Goal: Check status: Check status

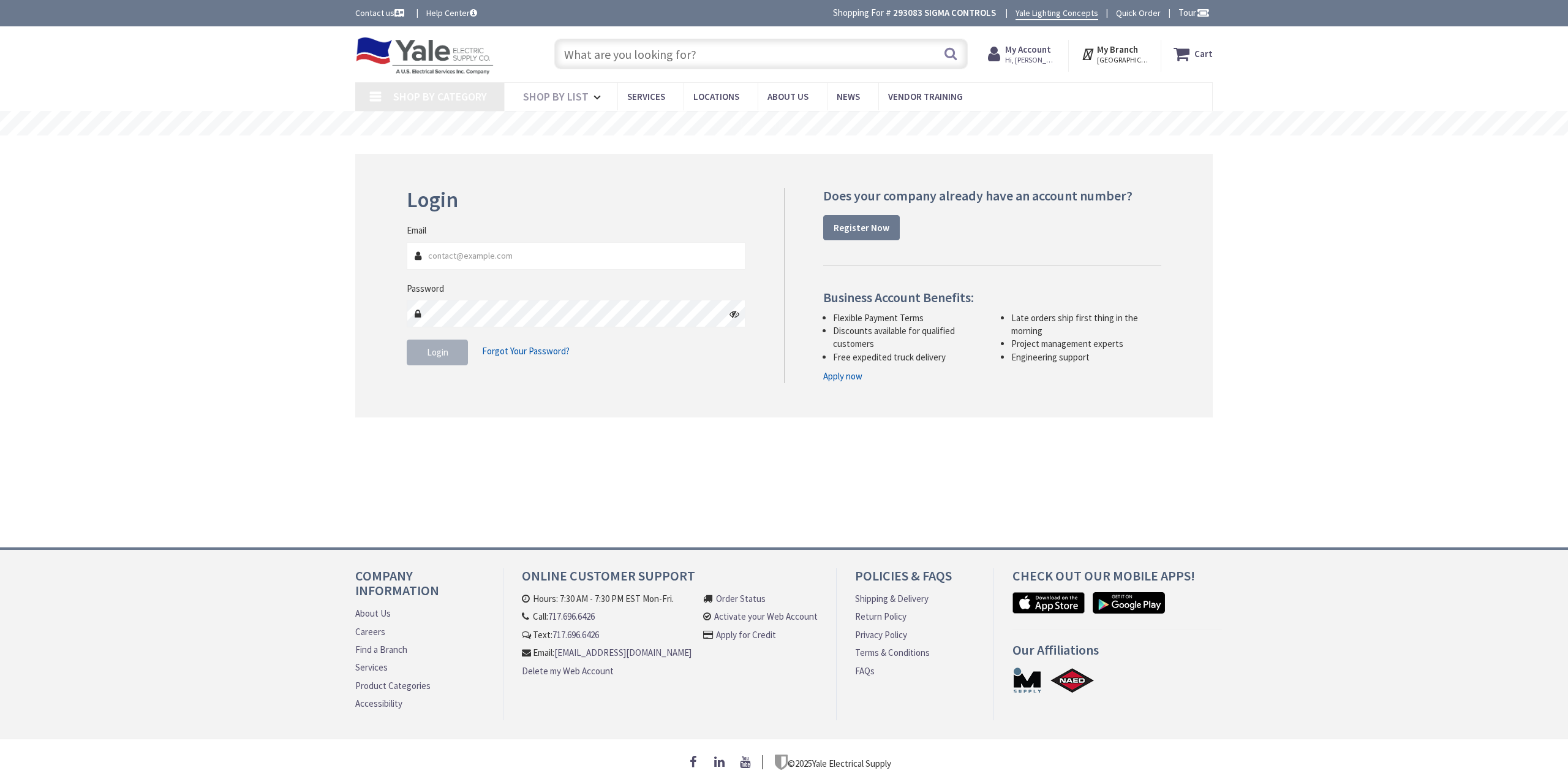
type input "[EMAIL_ADDRESS][DOMAIN_NAME]"
click at [427, 348] on span "Login" at bounding box center [437, 352] width 21 height 12
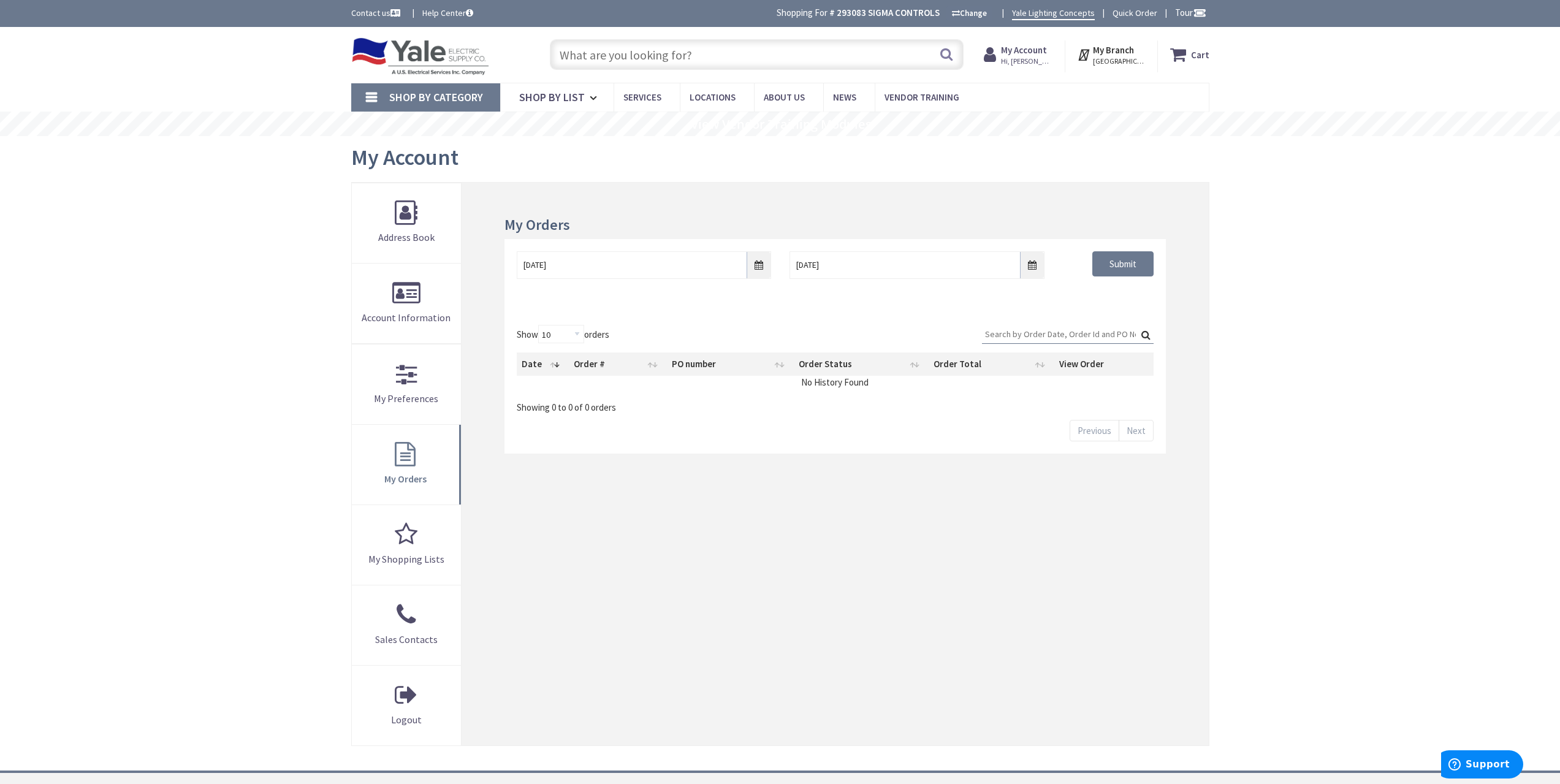
type input "[GEOGRAPHIC_DATA], [GEOGRAPHIC_DATA]"
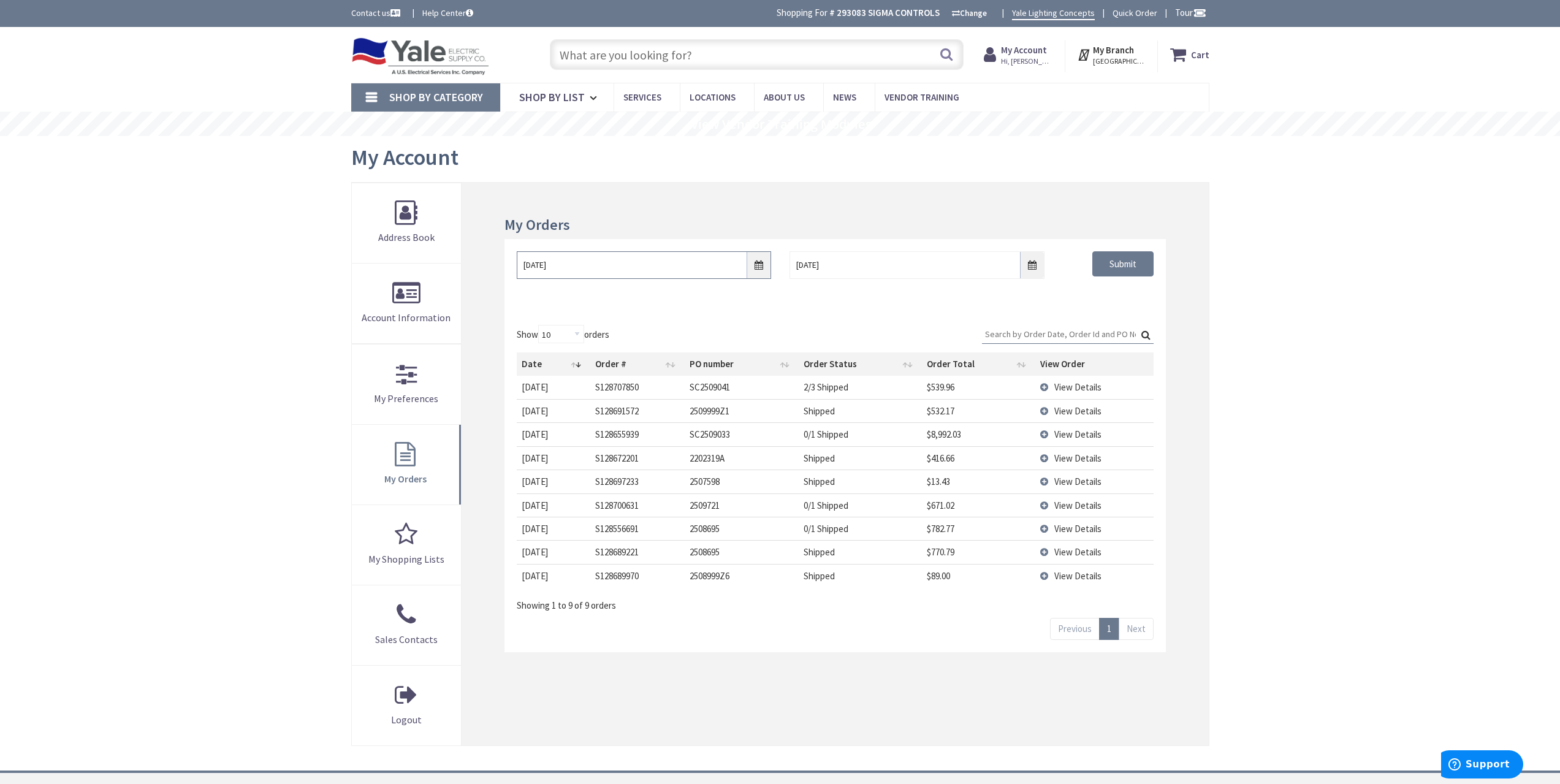
click at [757, 268] on input "[DATE]" at bounding box center [643, 265] width 254 height 27
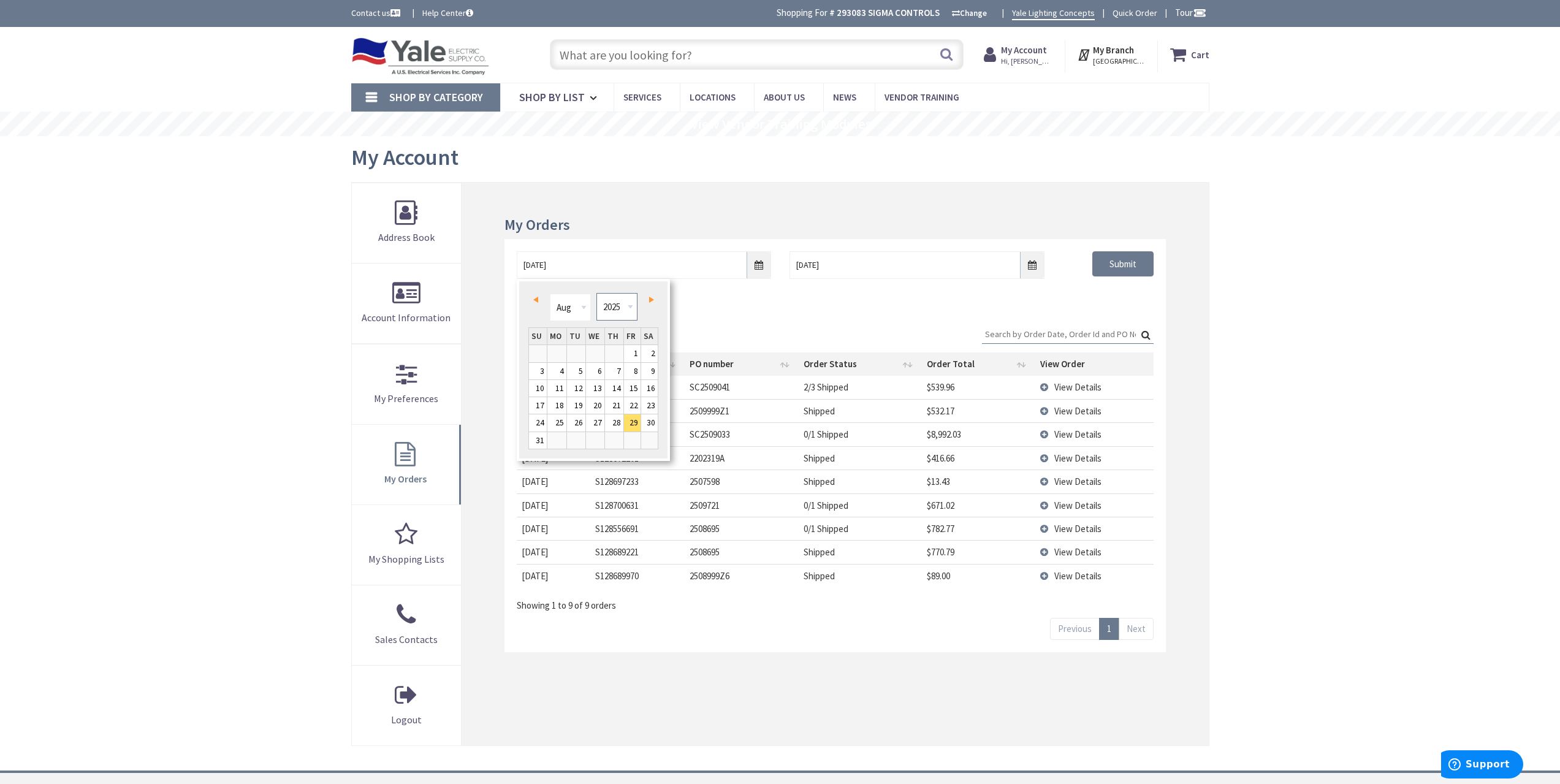
click at [623, 305] on select "1980 1981 1982 1983 1984 1985 1986 1987 1988 1989 1990 1991 1992 1993 1994 1995…" at bounding box center [617, 307] width 41 height 27
type input "[DATE]"
click at [1070, 301] on div "[DATE] [DATE] Submit" at bounding box center [834, 276] width 660 height 74
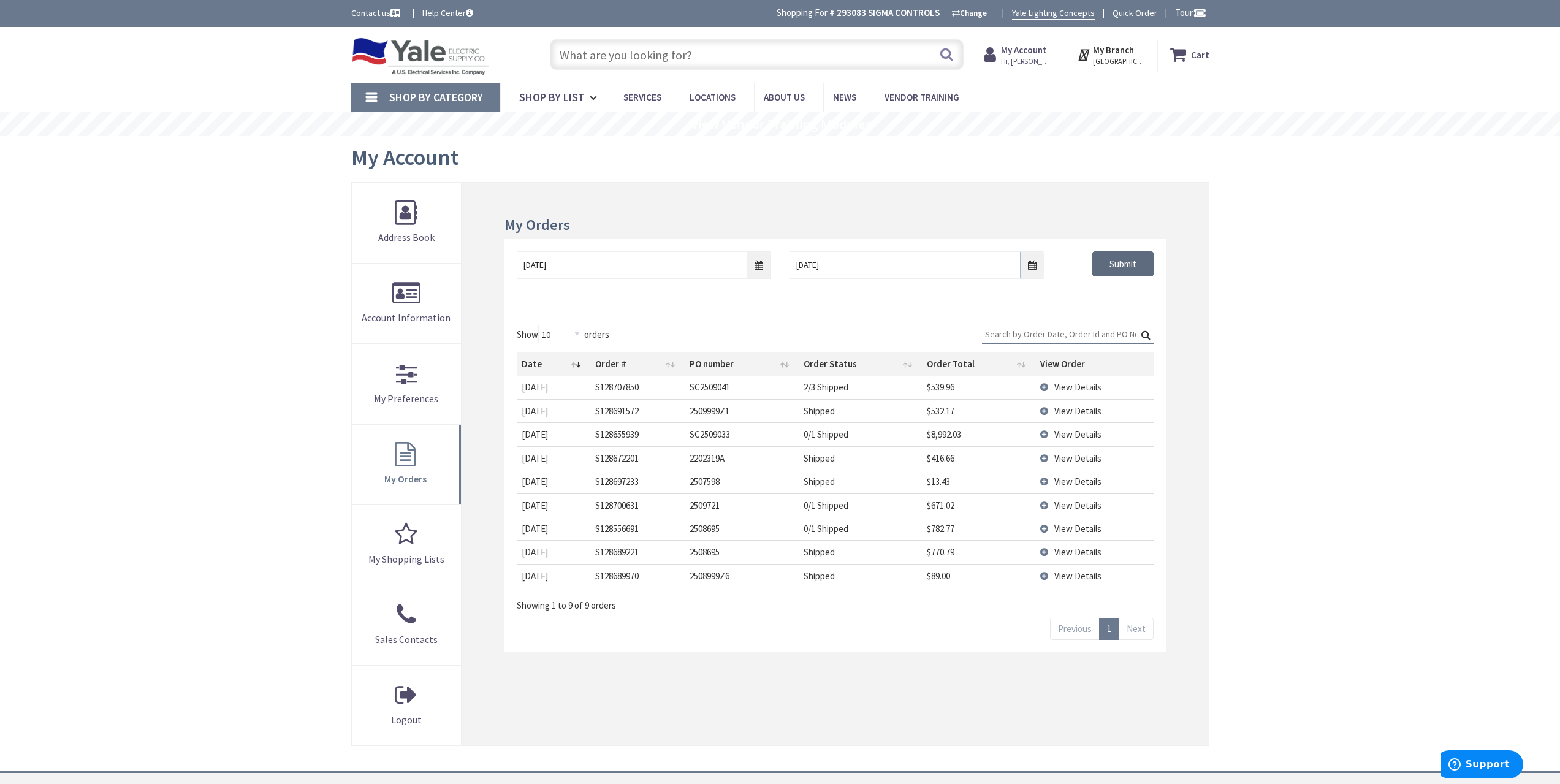
click at [1111, 271] on input "Submit" at bounding box center [1123, 264] width 61 height 26
click at [757, 266] on input "[DATE]" at bounding box center [643, 264] width 254 height 27
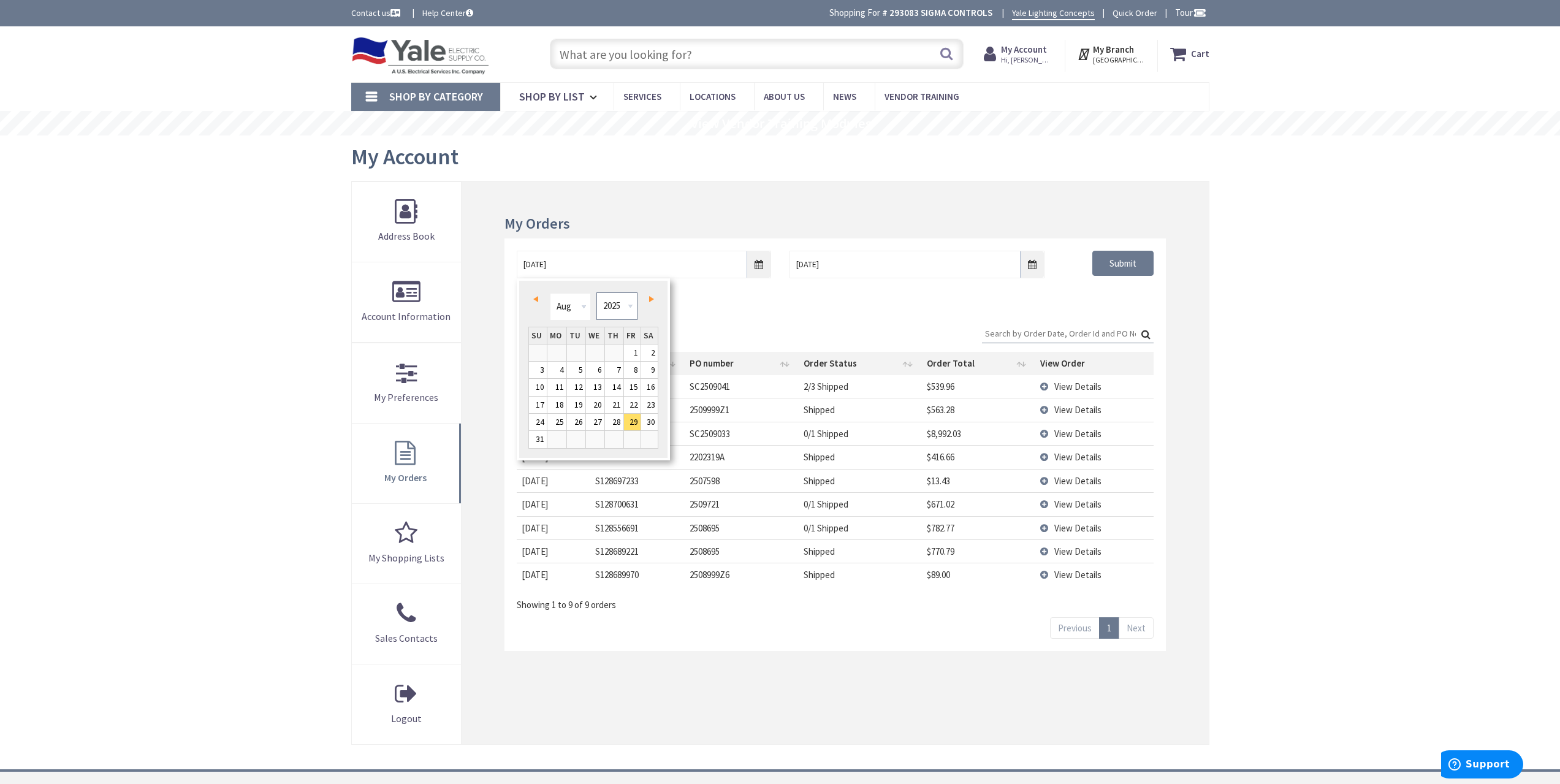
click at [627, 304] on select "1980 1981 1982 1983 1984 1985 1986 1987 1988 1989 1990 1991 1992 1993 1994 1995…" at bounding box center [617, 306] width 41 height 27
type input "[DATE]"
click at [992, 306] on div "[DATE] [DATE] Submit" at bounding box center [834, 276] width 660 height 74
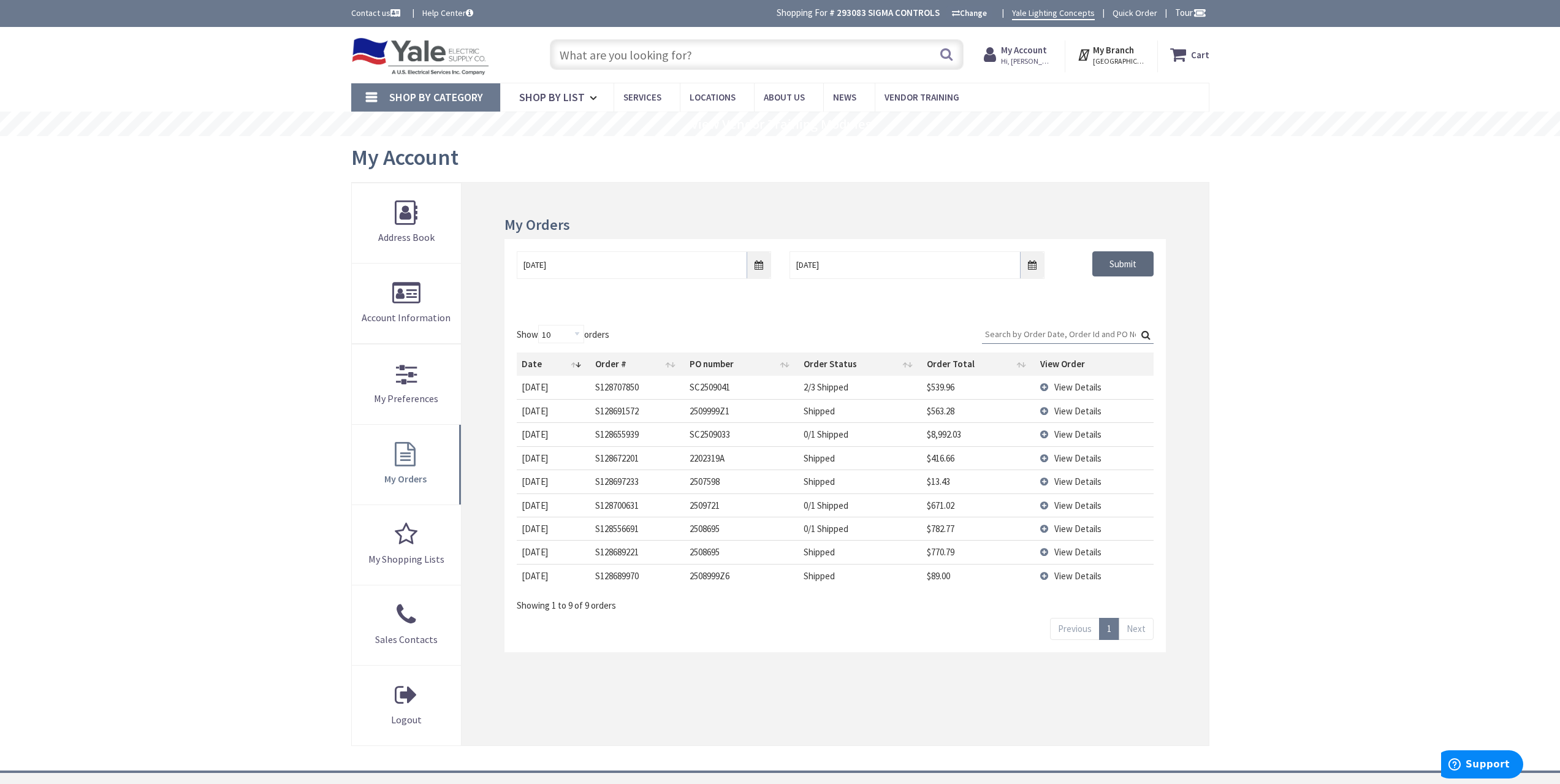
click at [1098, 268] on input "Submit" at bounding box center [1123, 264] width 61 height 26
